Goal: Navigation & Orientation: Understand site structure

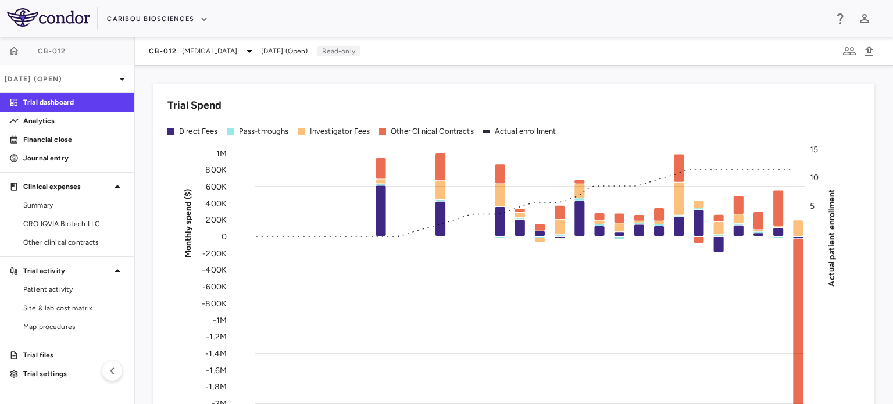
click at [51, 141] on p "Financial close" at bounding box center [73, 139] width 101 height 10
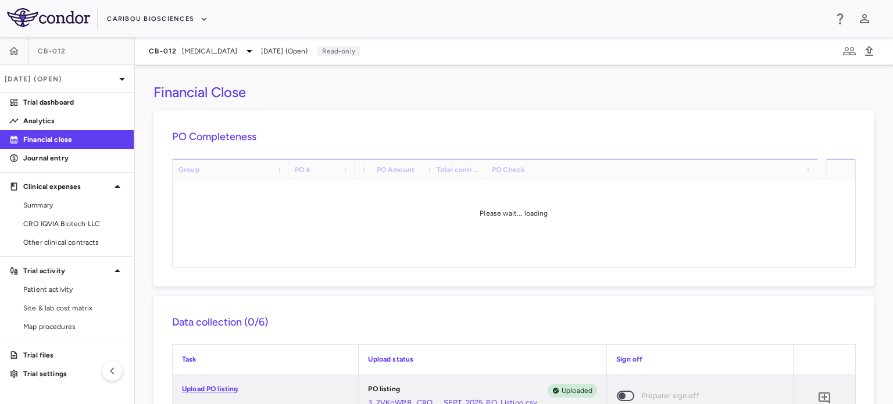
click at [51, 201] on span "Summary" at bounding box center [73, 205] width 101 height 10
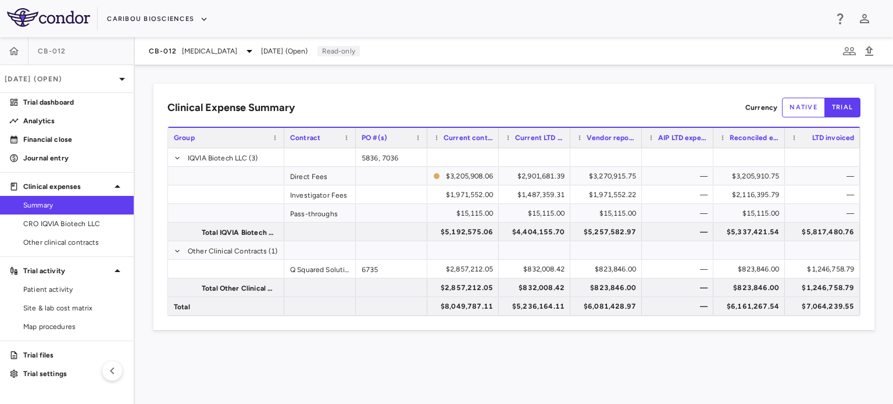
click at [212, 46] on span "[MEDICAL_DATA]" at bounding box center [210, 51] width 56 height 10
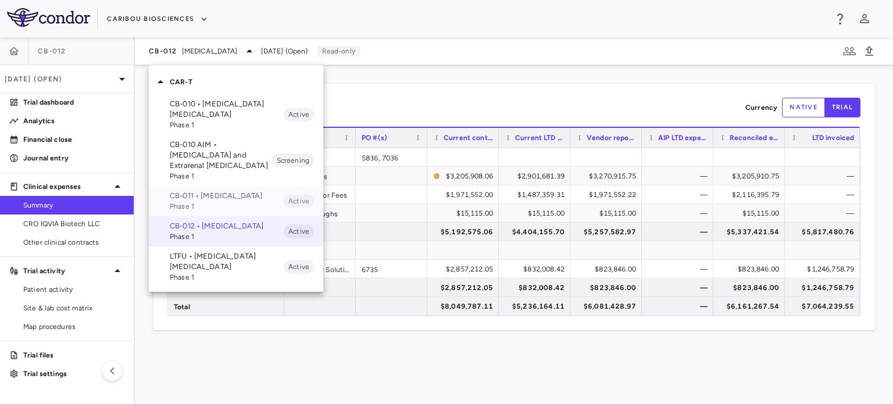
click at [196, 205] on span "Phase 1" at bounding box center [227, 206] width 114 height 10
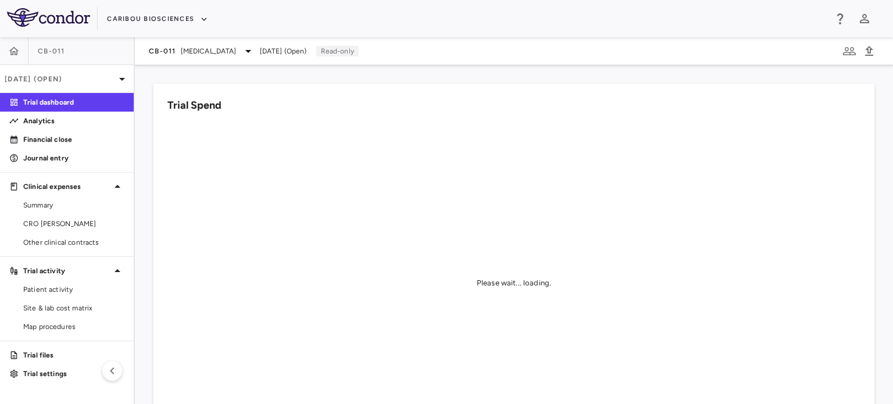
click at [47, 220] on span "CRO [PERSON_NAME]" at bounding box center [73, 224] width 101 height 10
